Goal: Task Accomplishment & Management: Manage account settings

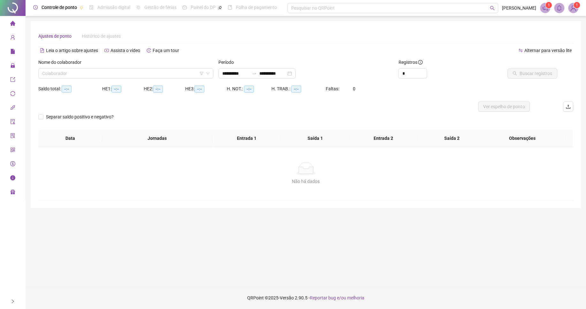
type input "**********"
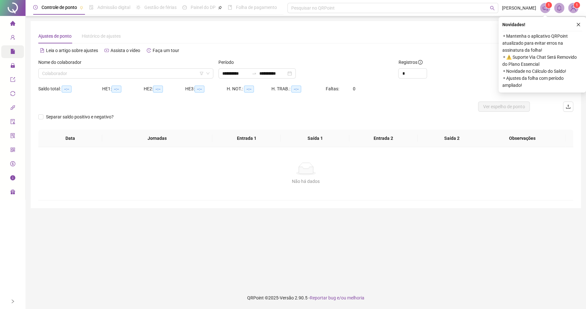
click at [15, 48] on span "Relatórios" at bounding box center [24, 52] width 28 height 13
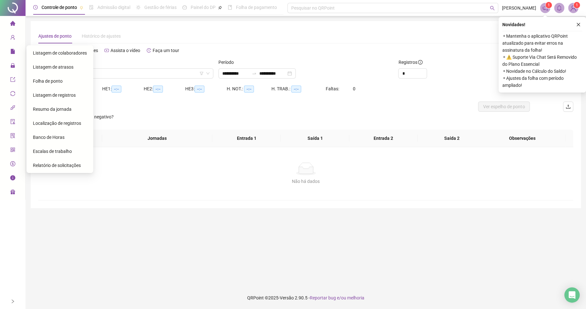
click at [49, 81] on span "Folha de ponto" at bounding box center [48, 81] width 30 height 5
click at [54, 80] on span "Folha de ponto" at bounding box center [48, 81] width 30 height 5
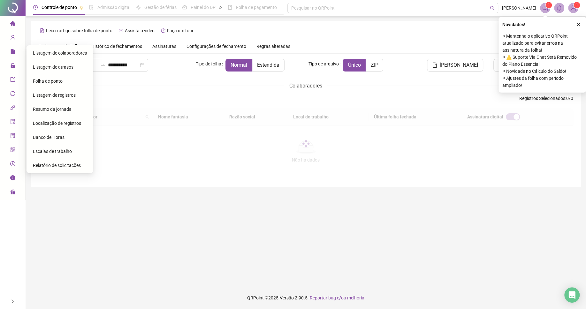
click at [55, 80] on span "Folha de ponto" at bounding box center [48, 81] width 30 height 5
click at [55, 78] on div "Folha de ponto" at bounding box center [60, 81] width 54 height 13
click at [56, 77] on div "Folha de ponto" at bounding box center [60, 81] width 54 height 13
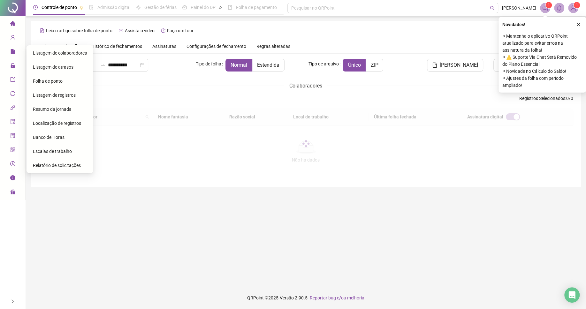
click at [58, 75] on div "Folha de ponto" at bounding box center [60, 81] width 54 height 13
click at [166, 209] on main "**********" at bounding box center [306, 151] width 550 height 260
click at [168, 94] on div "**********" at bounding box center [305, 119] width 535 height 120
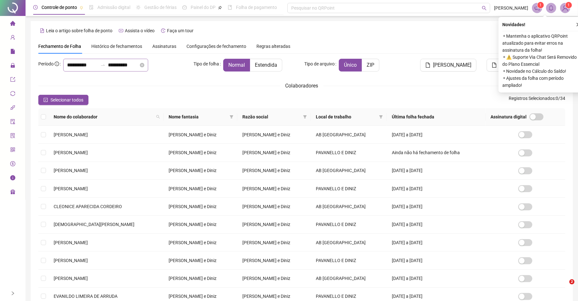
click at [105, 65] on icon "swap-right" at bounding box center [102, 65] width 5 height 5
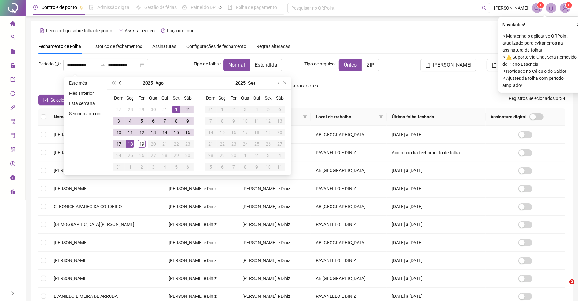
click at [122, 86] on button "prev-year" at bounding box center [120, 83] width 7 height 13
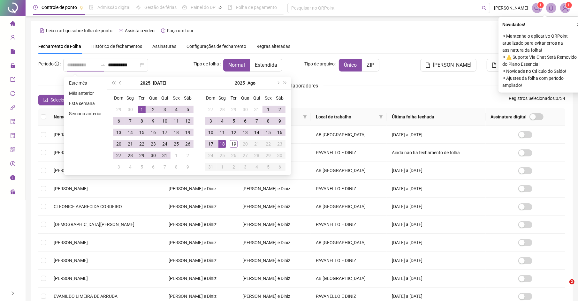
type input "**********"
click at [138, 111] on div "1" at bounding box center [142, 110] width 8 height 8
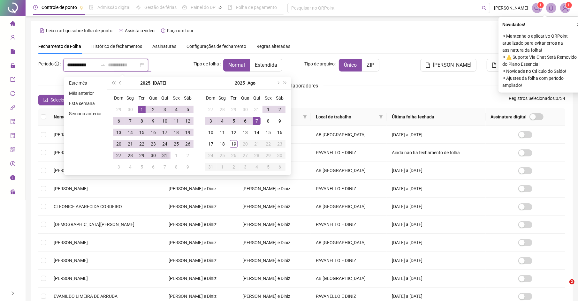
type input "**********"
click at [164, 156] on div "31" at bounding box center [165, 156] width 8 height 8
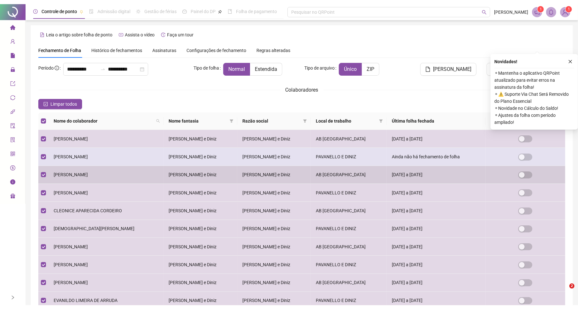
scroll to position [33, 0]
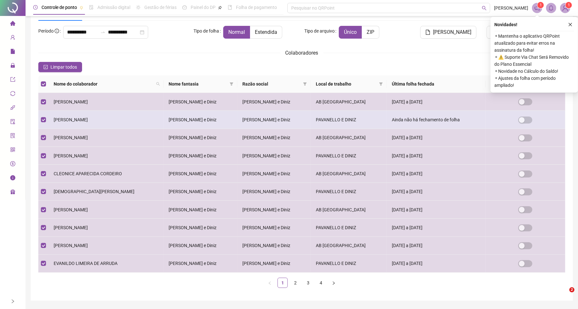
click at [88, 121] on span "[PERSON_NAME]" at bounding box center [71, 119] width 34 height 5
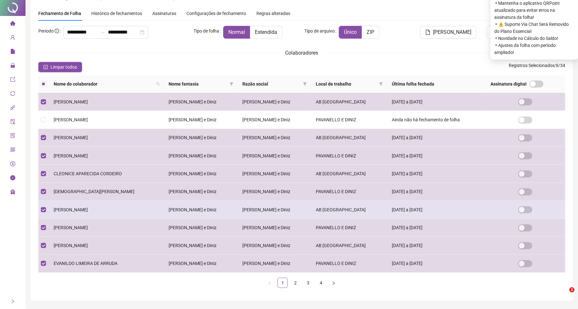
click at [86, 212] on span "[PERSON_NAME]" at bounding box center [71, 209] width 34 height 5
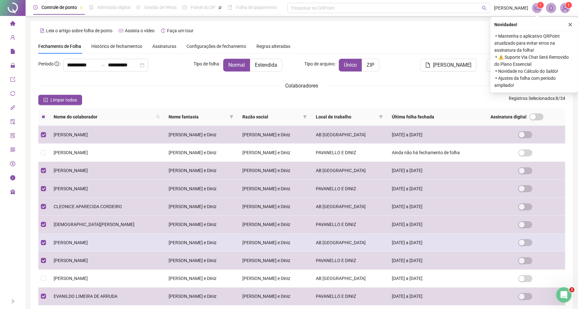
click at [69, 245] on span "[PERSON_NAME]" at bounding box center [71, 242] width 34 height 5
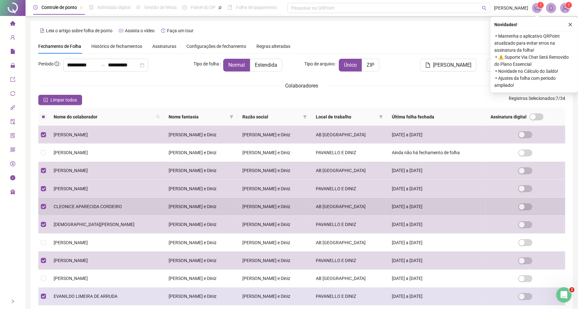
click at [311, 290] on td "PAVANELLO E DINIZ" at bounding box center [349, 297] width 76 height 18
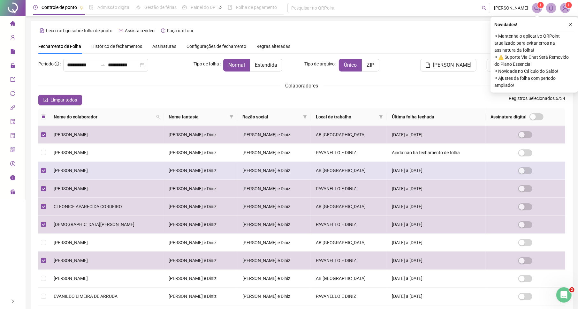
scroll to position [16, 0]
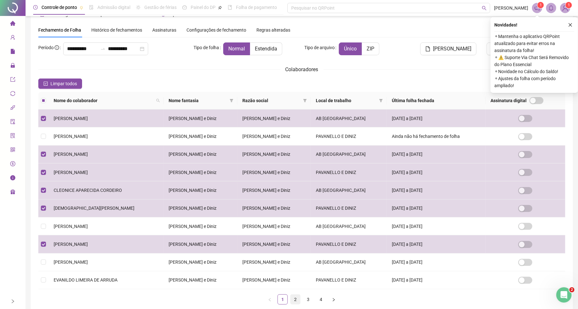
click at [294, 304] on link "2" at bounding box center [295, 300] width 10 height 10
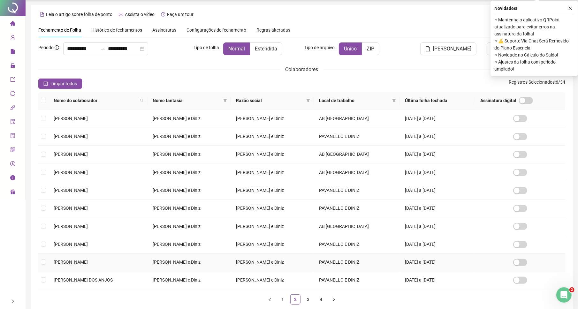
scroll to position [0, 0]
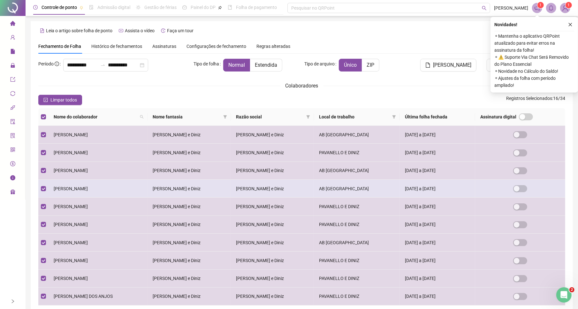
click at [80, 191] on span "[PERSON_NAME]" at bounding box center [71, 188] width 34 height 5
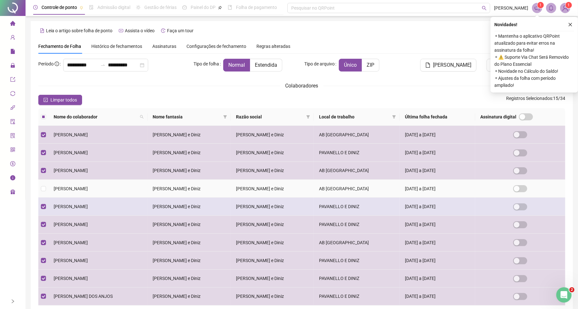
click at [72, 209] on span "[PERSON_NAME]" at bounding box center [71, 206] width 34 height 5
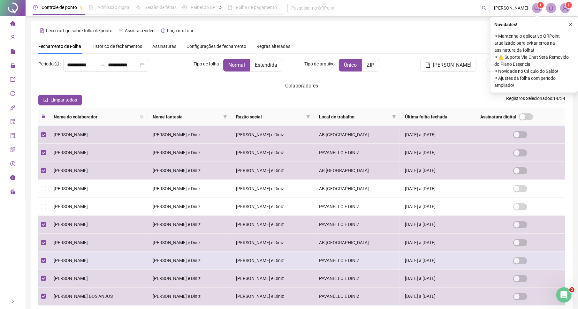
click at [70, 263] on span "[PERSON_NAME]" at bounding box center [71, 260] width 34 height 5
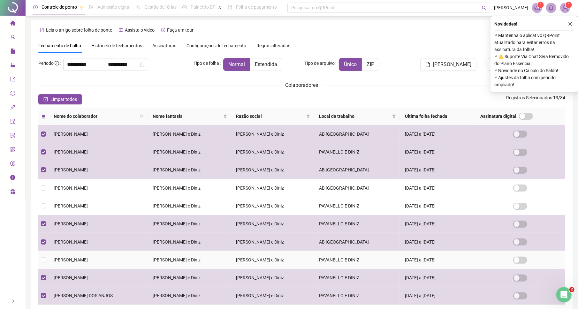
scroll to position [33, 0]
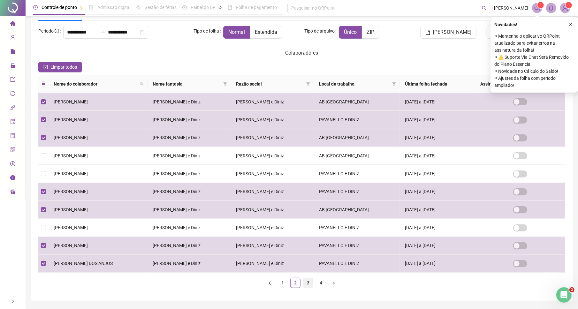
click at [306, 288] on link "3" at bounding box center [308, 283] width 10 height 10
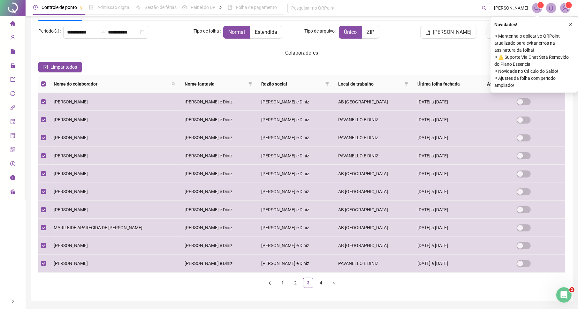
drag, startPoint x: 322, startPoint y: 289, endPoint x: 207, endPoint y: 232, distance: 128.3
click at [321, 288] on link "4" at bounding box center [321, 283] width 10 height 10
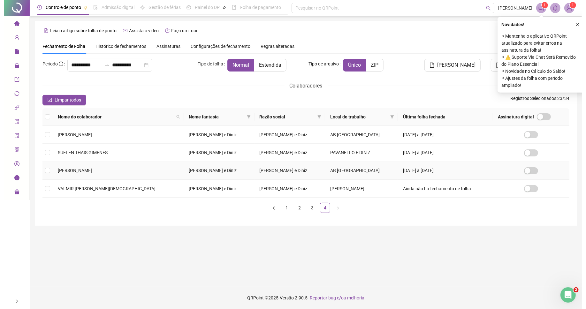
scroll to position [0, 0]
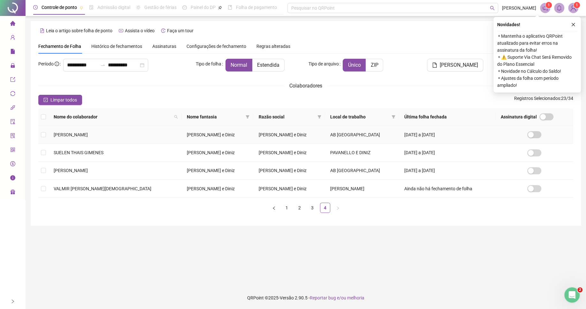
click at [64, 135] on span "[PERSON_NAME]" at bounding box center [71, 134] width 34 height 5
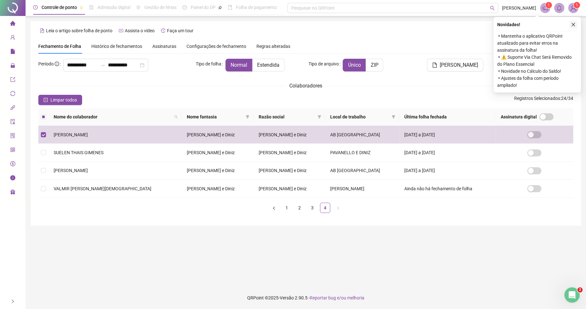
click at [571, 25] on icon "close" at bounding box center [573, 24] width 4 height 4
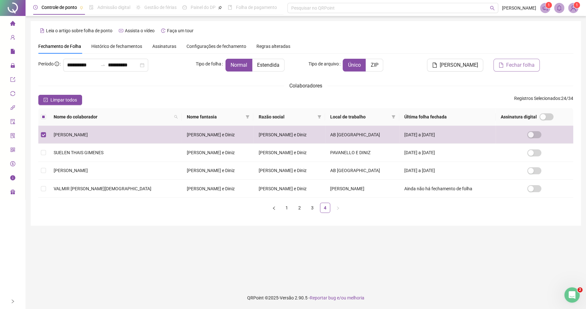
click at [525, 65] on span "Fechar folha" at bounding box center [520, 65] width 28 height 8
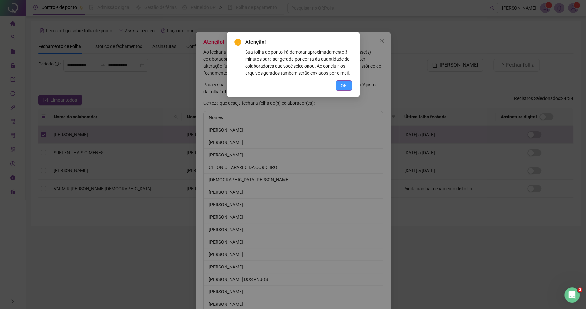
click at [346, 84] on button "OK" at bounding box center [343, 85] width 16 height 10
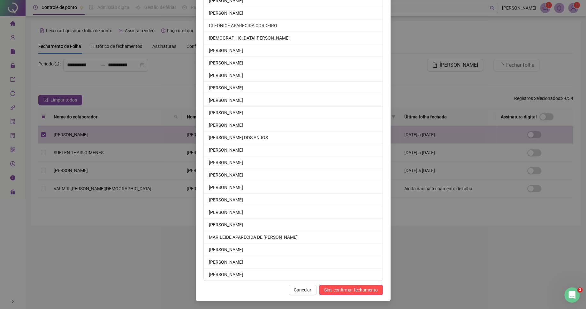
scroll to position [146, 0]
click at [338, 288] on span "Sim, confirmar fechamento" at bounding box center [351, 289] width 54 height 7
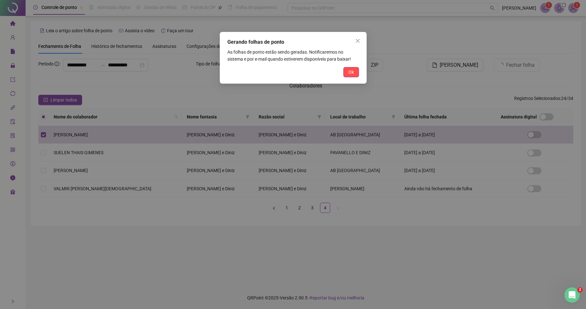
scroll to position [0, 0]
click at [348, 75] on span "Ok" at bounding box center [350, 72] width 5 height 7
